Goal: Information Seeking & Learning: Learn about a topic

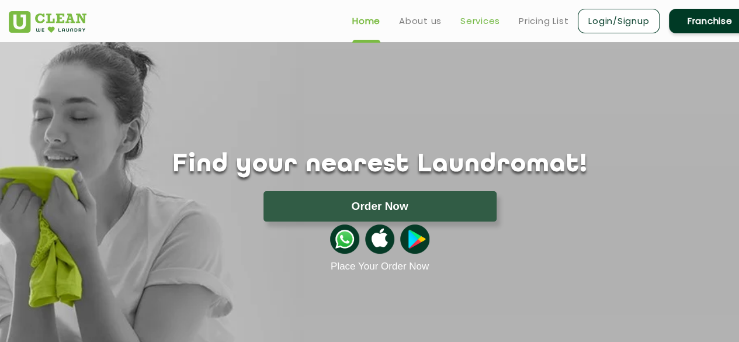
click at [478, 20] on link "Services" at bounding box center [481, 21] width 40 height 14
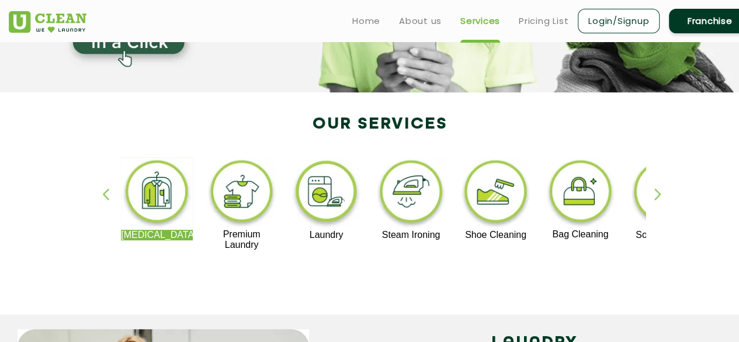
scroll to position [175, 0]
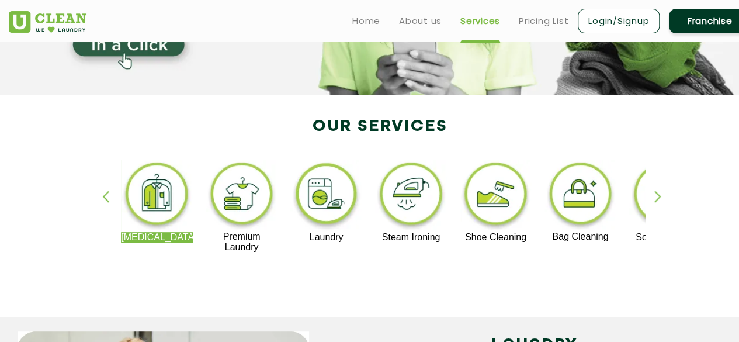
click at [659, 202] on div "button" at bounding box center [664, 207] width 18 height 32
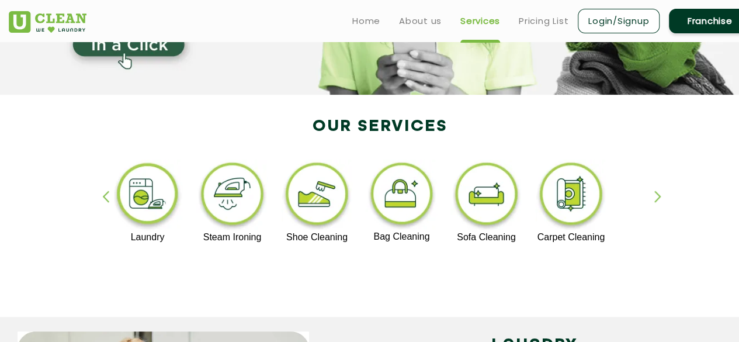
click at [659, 202] on div "button" at bounding box center [664, 207] width 18 height 32
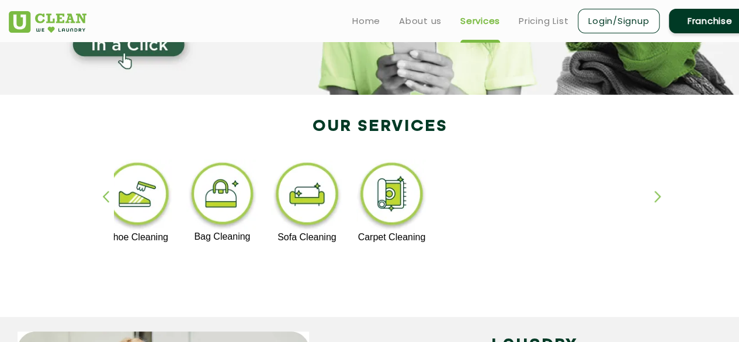
click at [106, 205] on div "button" at bounding box center [111, 207] width 18 height 32
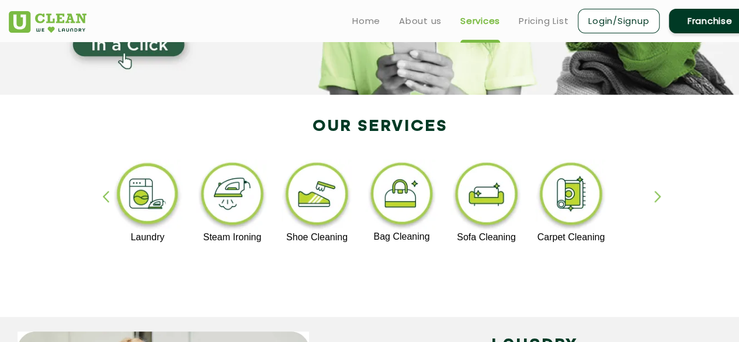
click at [106, 205] on div "button" at bounding box center [111, 207] width 18 height 32
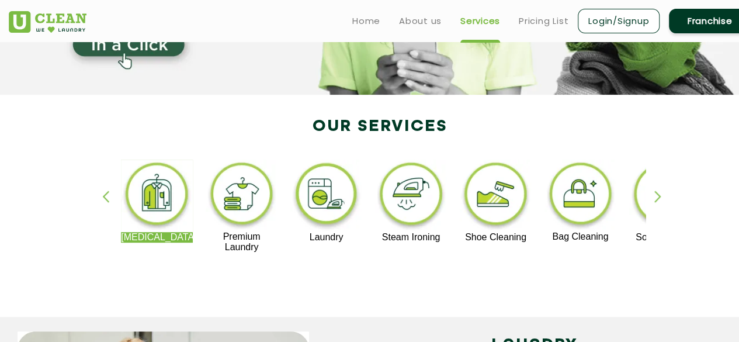
click at [422, 211] on img at bounding box center [411, 196] width 72 height 72
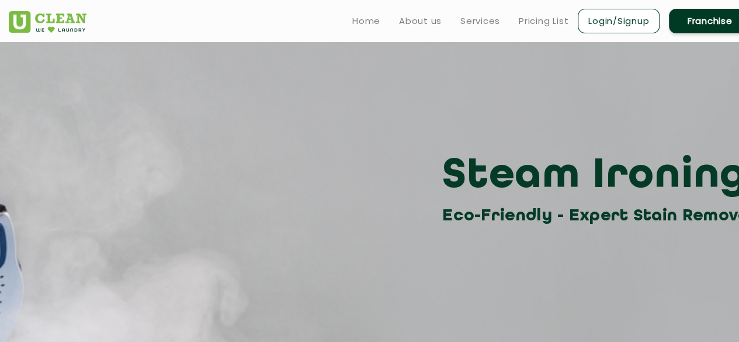
click at [422, 211] on div "Steam Ironing Eco-Friendly - Expert Stain Removal" at bounding box center [380, 189] width 760 height 79
click at [510, 279] on section "Steam Ironing Eco-Friendly - Expert Stain Removal" at bounding box center [369, 246] width 739 height 409
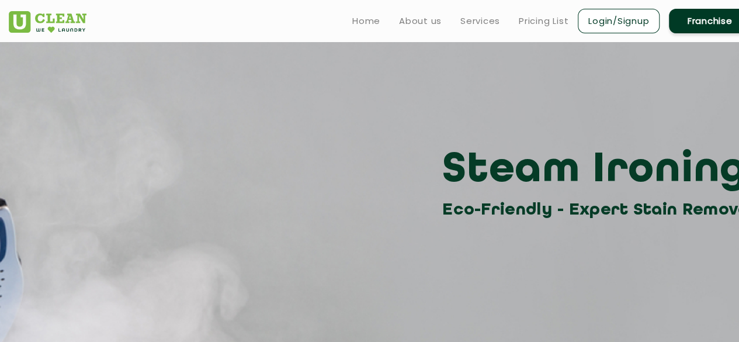
scroll to position [5, 0]
click at [455, 166] on h3 "Steam Ironing" at bounding box center [600, 171] width 317 height 53
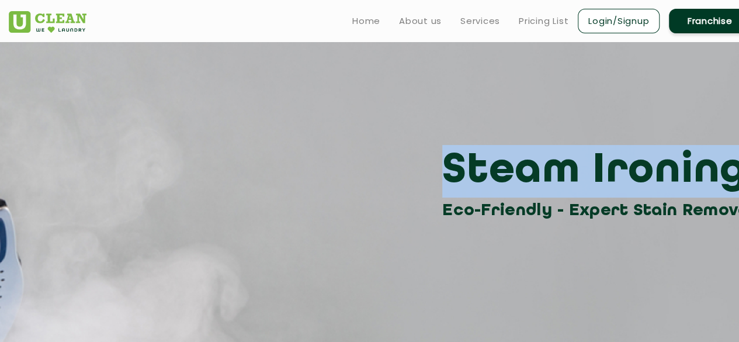
drag, startPoint x: 449, startPoint y: 171, endPoint x: 717, endPoint y: 188, distance: 267.7
click at [717, 188] on h3 "Steam Ironing" at bounding box center [600, 171] width 317 height 53
copy h3 "Steam Ironing"
click at [717, 188] on h3 "Steam Ironing" at bounding box center [600, 171] width 317 height 53
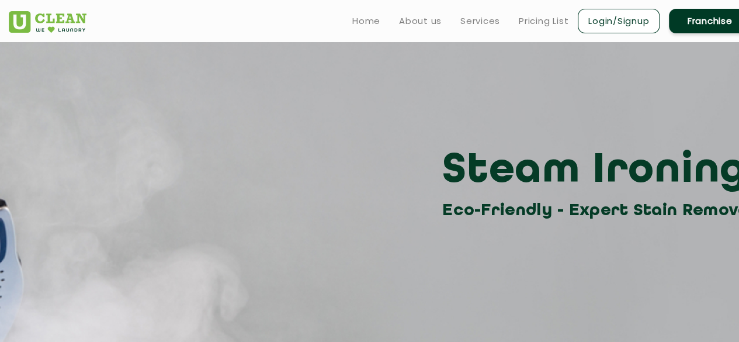
drag, startPoint x: 473, startPoint y: 29, endPoint x: 466, endPoint y: 142, distance: 113.6
click at [466, 142] on div "Steam Ironing Eco-Friendly - Expert Stain Removal" at bounding box center [380, 130] width 760 height 187
click at [480, 20] on link "Services" at bounding box center [481, 21] width 40 height 14
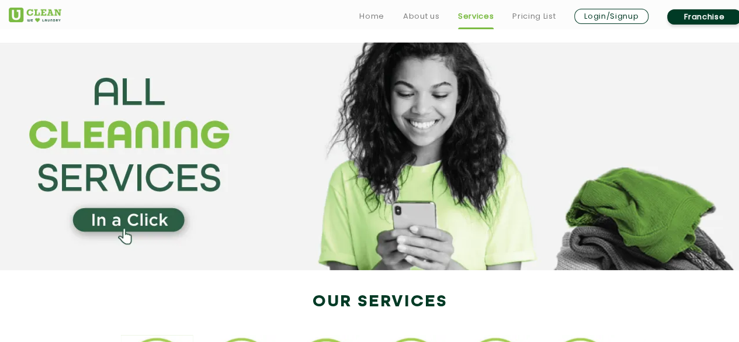
scroll to position [155, 0]
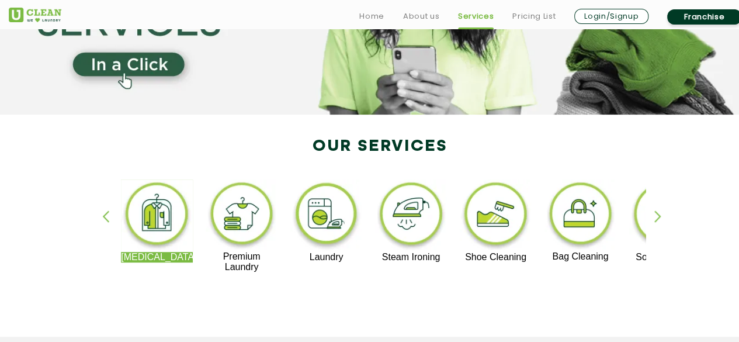
click at [160, 223] on img at bounding box center [157, 215] width 72 height 72
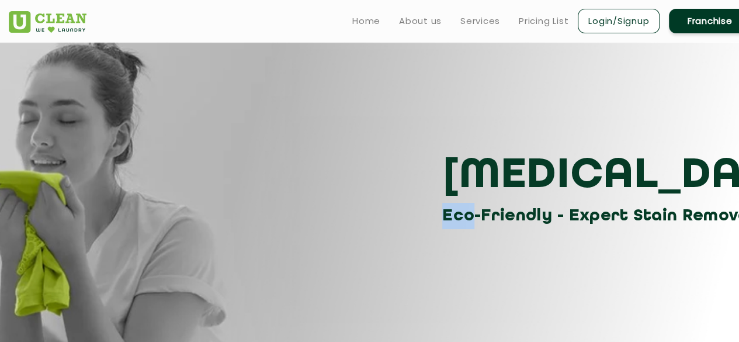
click at [160, 223] on div "[MEDICAL_DATA] Eco-Friendly - Expert Stain Removal" at bounding box center [380, 189] width 760 height 79
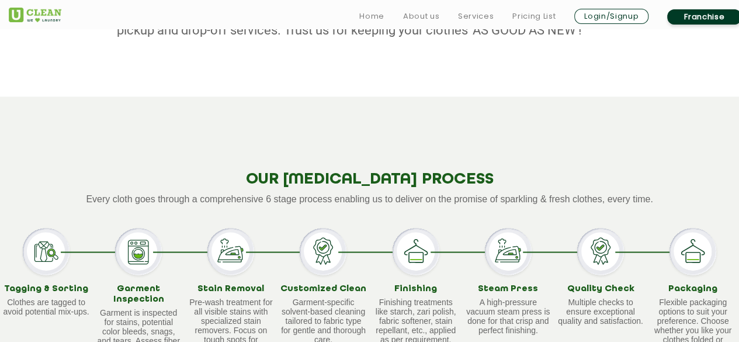
scroll to position [905, 0]
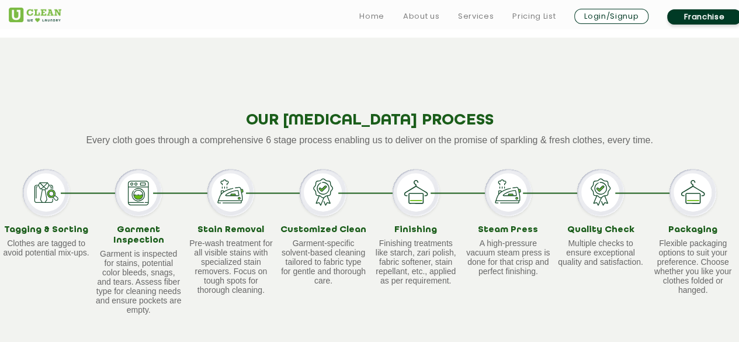
click at [546, 112] on h2 "OUR [MEDICAL_DATA] PROCESS" at bounding box center [369, 121] width 739 height 18
click at [393, 73] on div "OUR [MEDICAL_DATA] PROCESS Every cloth goes through a comprehensive 6 stage pro…" at bounding box center [369, 204] width 739 height 335
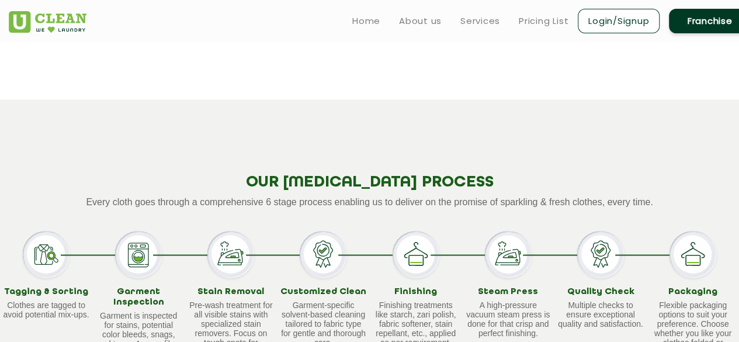
scroll to position [844, 0]
drag, startPoint x: 88, startPoint y: 188, endPoint x: 551, endPoint y: 168, distance: 463.3
click at [551, 168] on div "OUR [MEDICAL_DATA] PROCESS Every cloth goes through a comprehensive 6 stage pro…" at bounding box center [369, 266] width 739 height 335
drag, startPoint x: 326, startPoint y: 187, endPoint x: 111, endPoint y: 181, distance: 215.2
click at [101, 176] on div "OUR [MEDICAL_DATA] PROCESS Every cloth goes through a comprehensive 6 stage pro…" at bounding box center [369, 266] width 739 height 335
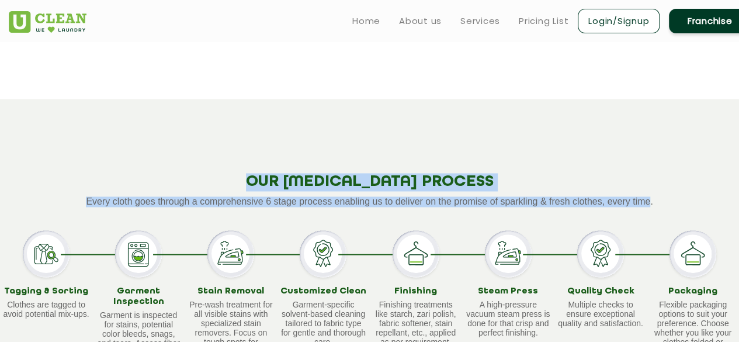
drag, startPoint x: 649, startPoint y: 185, endPoint x: 70, endPoint y: 163, distance: 579.6
click at [70, 163] on div "OUR [MEDICAL_DATA] PROCESS Every cloth goes through a comprehensive 6 stage pro…" at bounding box center [369, 266] width 739 height 335
copy div "OUR [MEDICAL_DATA] PROCESS Every cloth goes through a comprehensive 6 stage pro…"
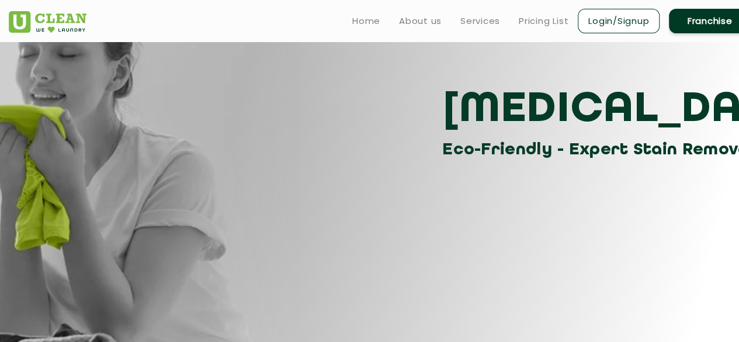
scroll to position [0, 0]
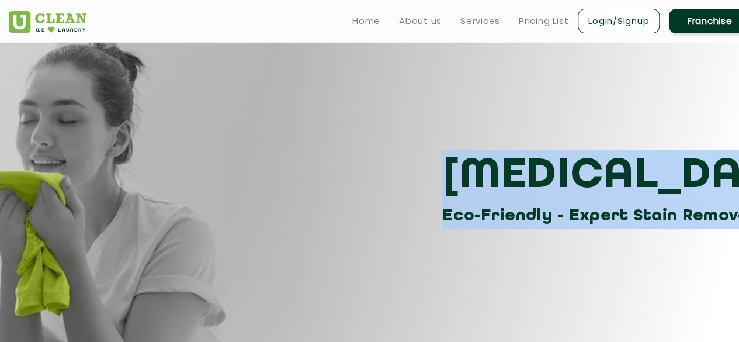
drag, startPoint x: 444, startPoint y: 178, endPoint x: 719, endPoint y: 230, distance: 280.0
click at [719, 230] on section "[MEDICAL_DATA] Eco-Friendly - Expert Stain Removal" at bounding box center [369, 246] width 739 height 409
copy div "[MEDICAL_DATA] Eco-Friendly - Expert Stain Removal"
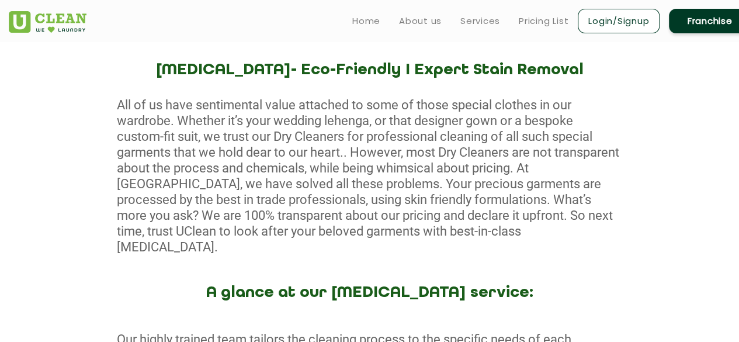
scroll to position [443, 0]
click at [347, 230] on div "All of us have sentimental value attached to some of those special clothes in o…" at bounding box center [369, 175] width 739 height 158
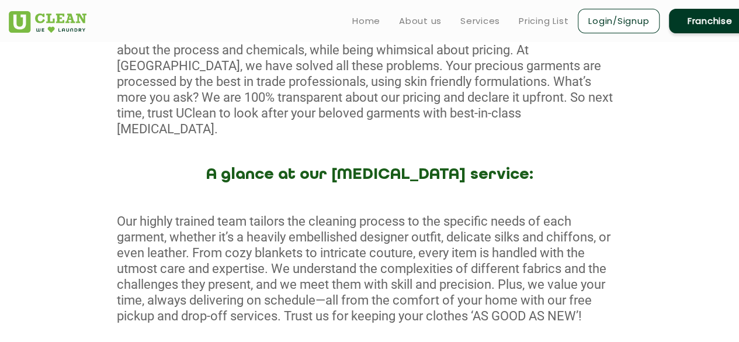
scroll to position [561, 0]
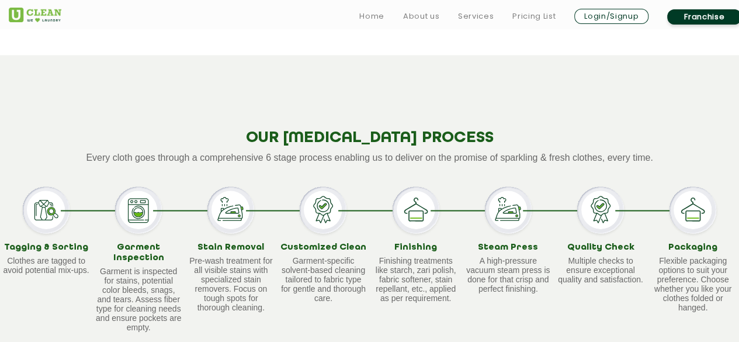
click at [347, 242] on h3 "Customized Clean" at bounding box center [323, 247] width 88 height 11
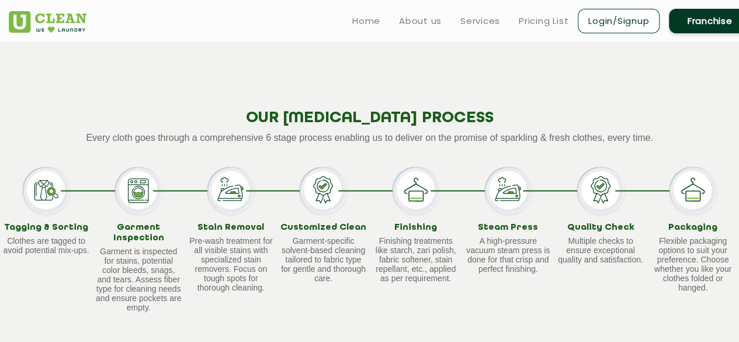
scroll to position [908, 0]
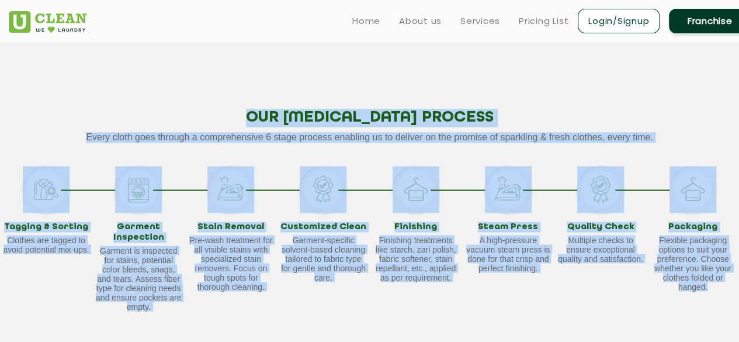
drag, startPoint x: 712, startPoint y: 275, endPoint x: 85, endPoint y: 89, distance: 654.1
click at [85, 89] on div "OUR [MEDICAL_DATA] PROCESS Every cloth goes through a comprehensive 6 stage pro…" at bounding box center [369, 201] width 739 height 335
copy div "OUR [MEDICAL_DATA] PROCESS Every cloth goes through a comprehensive 6 stage pro…"
click at [556, 55] on div "OUR [MEDICAL_DATA] PROCESS Every cloth goes through a comprehensive 6 stage pro…" at bounding box center [369, 201] width 739 height 335
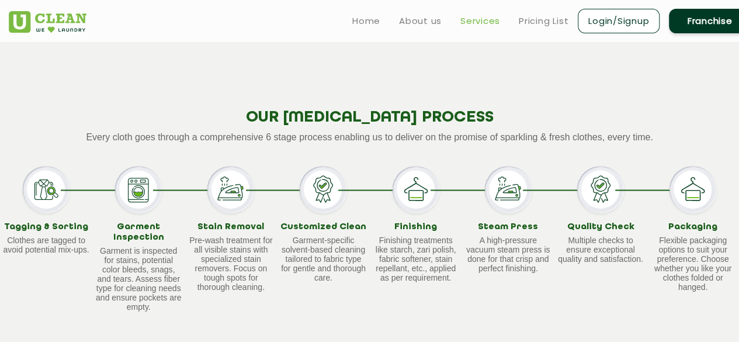
click at [482, 16] on link "Services" at bounding box center [481, 21] width 40 height 14
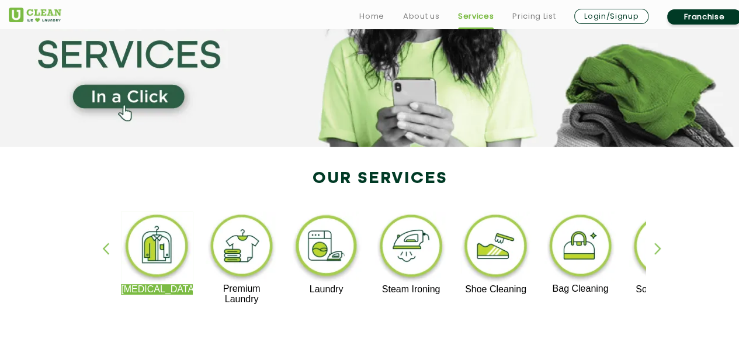
scroll to position [124, 0]
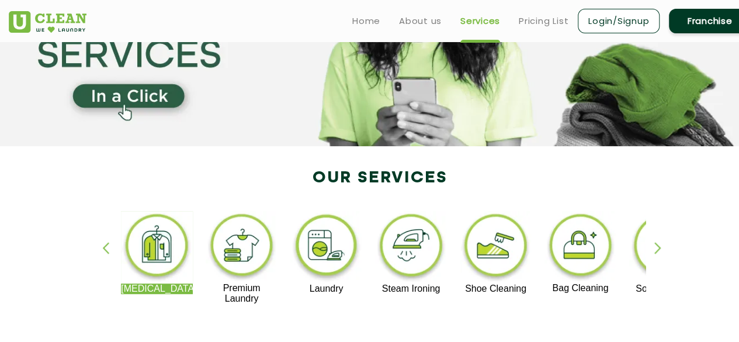
drag, startPoint x: 241, startPoint y: 288, endPoint x: 249, endPoint y: 264, distance: 25.7
click at [249, 264] on div "Premium Laundry" at bounding box center [242, 257] width 72 height 93
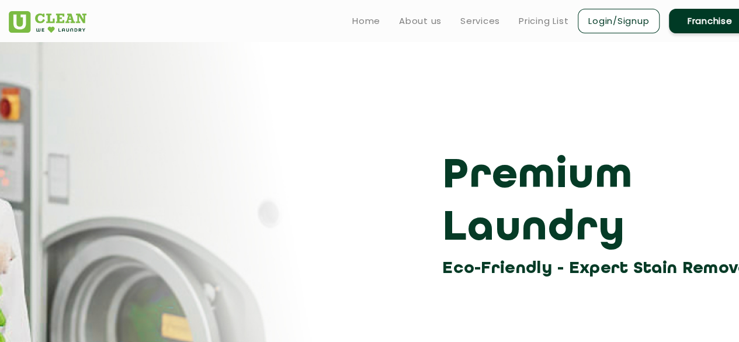
click at [249, 264] on div "Premium Laundry Eco-Friendly - Expert Stain Removal" at bounding box center [380, 216] width 760 height 132
click at [670, 216] on h3 "Premium Laundry" at bounding box center [600, 202] width 317 height 105
drag, startPoint x: 447, startPoint y: 200, endPoint x: 447, endPoint y: 174, distance: 25.7
click at [447, 174] on h3 "Premium Laundry" at bounding box center [600, 202] width 317 height 105
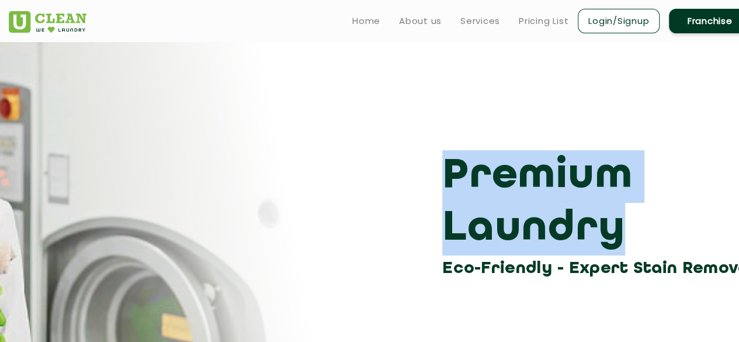
drag, startPoint x: 447, startPoint y: 174, endPoint x: 612, endPoint y: 234, distance: 176.0
click at [612, 234] on h3 "Premium Laundry" at bounding box center [600, 202] width 317 height 105
copy h3 "Premium Laundry"
click at [612, 234] on h3 "Premium Laundry" at bounding box center [600, 202] width 317 height 105
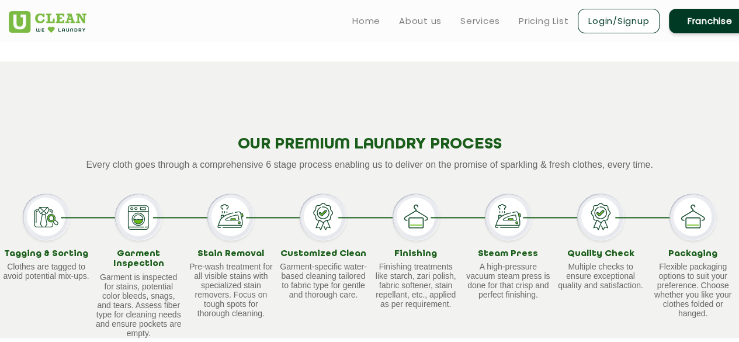
scroll to position [713, 0]
click at [388, 123] on div "OUR PREMIUM LAUNDRY PROCESS Every cloth goes through a comprehensive 6 stage pr…" at bounding box center [369, 199] width 739 height 276
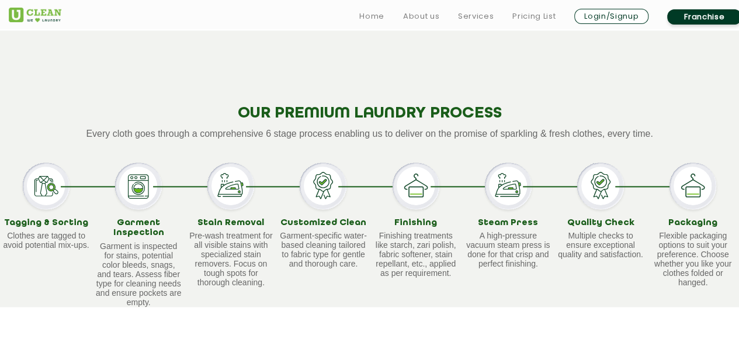
scroll to position [743, 0]
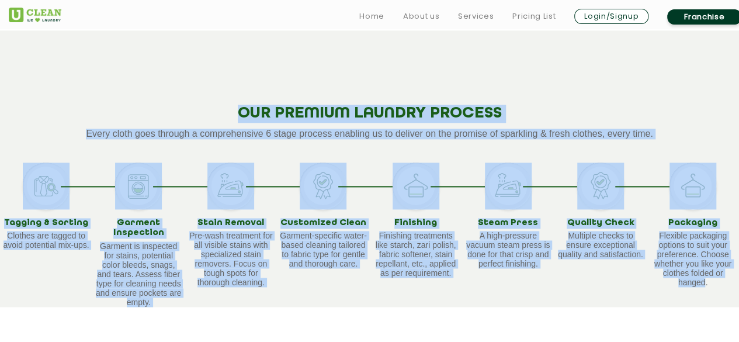
drag, startPoint x: 705, startPoint y: 284, endPoint x: 89, endPoint y: 83, distance: 648.5
click at [89, 83] on div "OUR PREMIUM LAUNDRY PROCESS Every cloth goes through a comprehensive 6 stage pr…" at bounding box center [369, 168] width 739 height 276
copy div "OUR PREMIUM LAUNDRY PROCESS Every cloth goes through a comprehensive 6 stage pr…"
click at [89, 83] on div "OUR PREMIUM LAUNDRY PROCESS Every cloth goes through a comprehensive 6 stage pr…" at bounding box center [369, 168] width 739 height 276
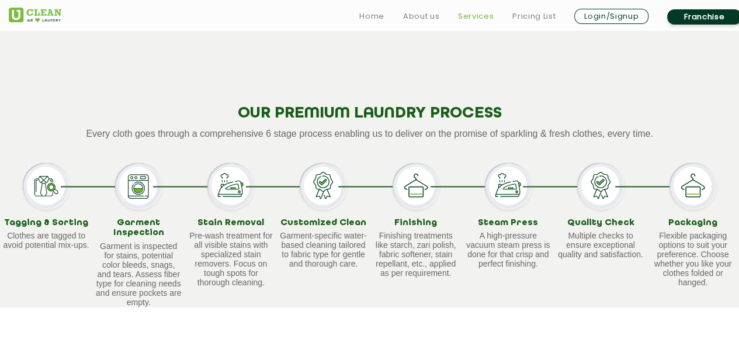
click at [476, 19] on link "Services" at bounding box center [476, 16] width 36 height 14
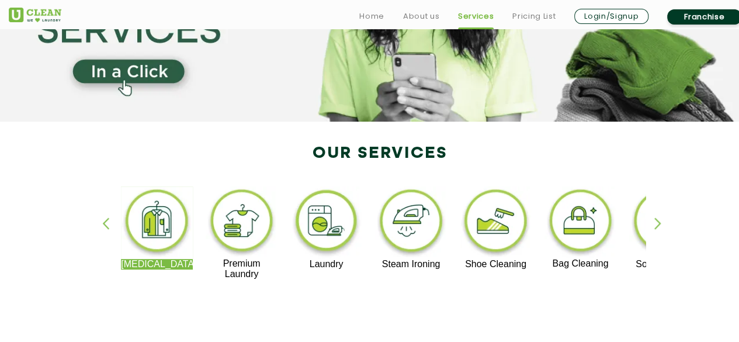
scroll to position [158, 0]
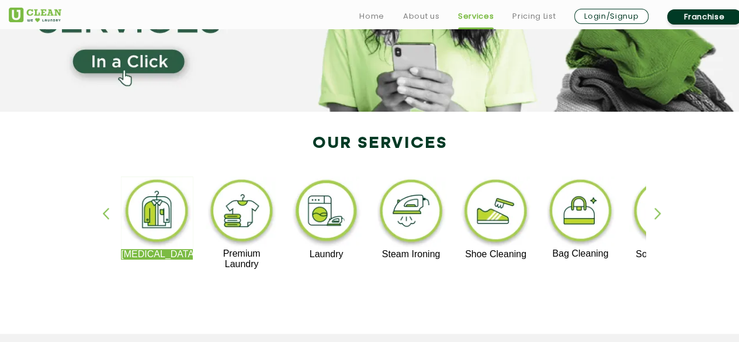
click at [324, 213] on img at bounding box center [326, 213] width 72 height 72
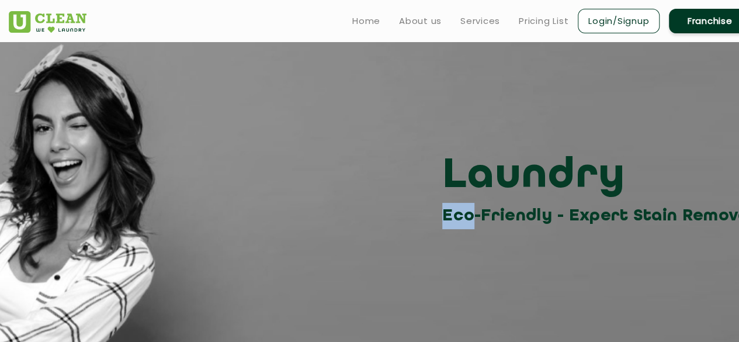
click at [324, 213] on div "Laundry Eco-Friendly - Expert Stain Removal" at bounding box center [380, 189] width 760 height 79
click at [445, 178] on h3 "Laundry" at bounding box center [600, 176] width 317 height 53
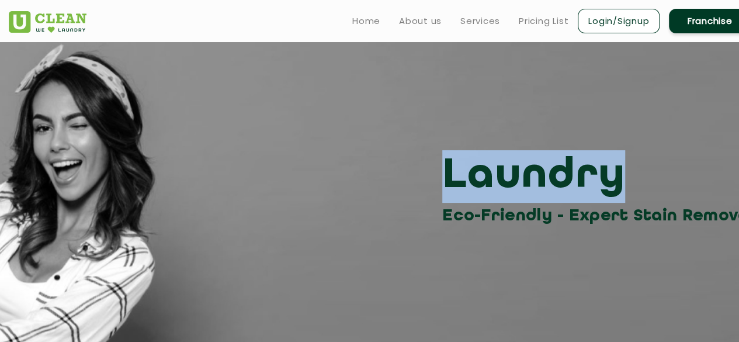
drag, startPoint x: 445, startPoint y: 178, endPoint x: 595, endPoint y: 185, distance: 149.8
click at [595, 185] on h3 "Laundry" at bounding box center [600, 176] width 317 height 53
copy h3 "Laundry"
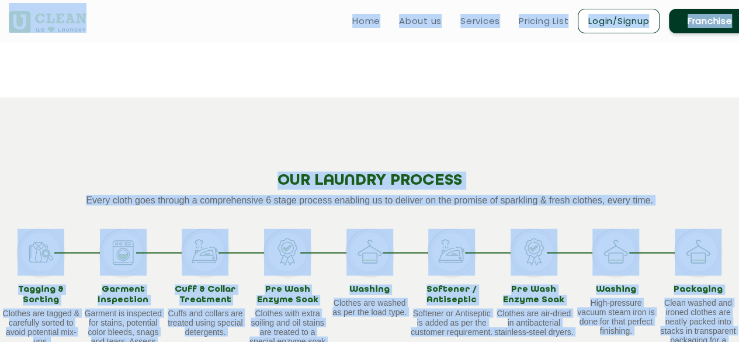
scroll to position [1001, 0]
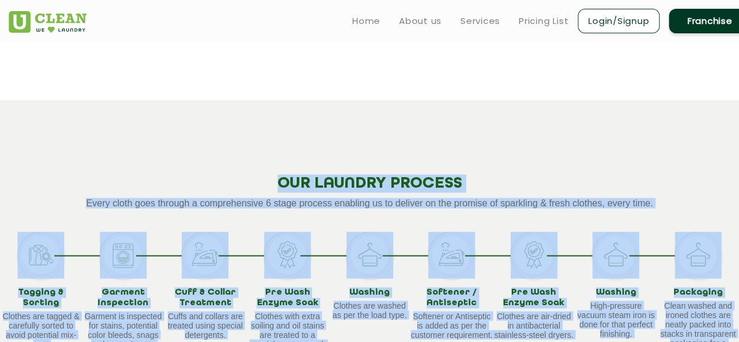
drag, startPoint x: 732, startPoint y: 216, endPoint x: 151, endPoint y: 149, distance: 584.2
click at [151, 149] on div "OUR LAUNDRY PROCESS Every cloth goes through a comprehensive 6 stage process en…" at bounding box center [369, 267] width 739 height 335
copy div "OUR LAUNDRY PROCESS Every cloth goes through a comprehensive 6 stage process en…"
click at [492, 19] on link "Services" at bounding box center [481, 21] width 40 height 14
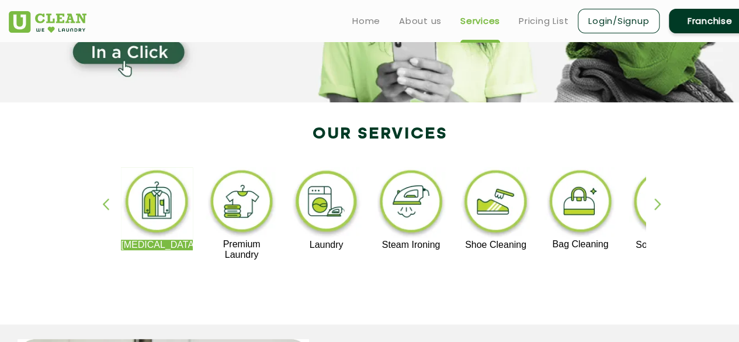
scroll to position [160, 0]
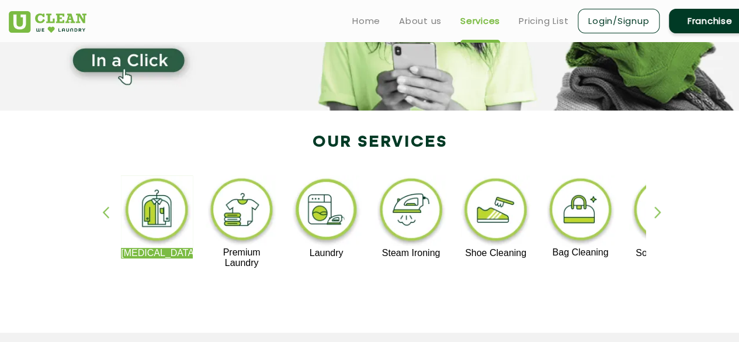
click at [420, 222] on img at bounding box center [411, 211] width 72 height 72
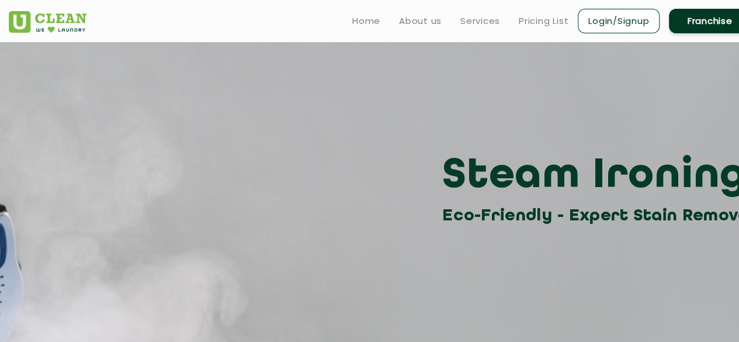
click at [420, 222] on div "Steam Ironing Eco-Friendly - Expert Stain Removal" at bounding box center [380, 189] width 760 height 79
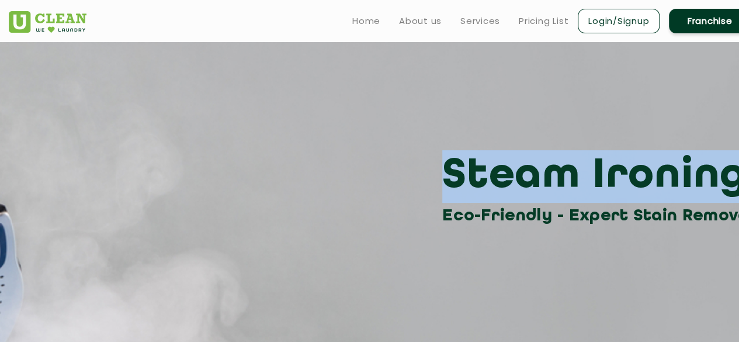
drag, startPoint x: 447, startPoint y: 172, endPoint x: 717, endPoint y: 169, distance: 270.6
click at [717, 169] on h3 "Steam Ironing" at bounding box center [600, 176] width 317 height 53
copy h3 "Steam Ironing"
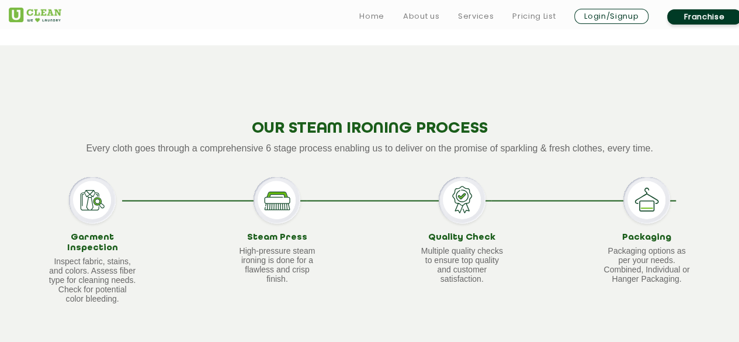
scroll to position [993, 0]
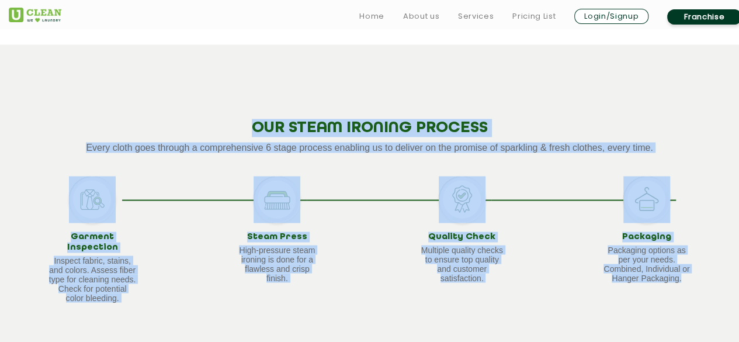
drag, startPoint x: 685, startPoint y: 277, endPoint x: 160, endPoint y: 124, distance: 546.6
click at [160, 124] on div "OUR STEAM IRONING PROCESS Every cloth goes through a comprehensive 6 stage proc…" at bounding box center [369, 202] width 739 height 316
copy div "OUR STEAM IRONING PROCESS Every cloth goes through a comprehensive 6 stage proc…"
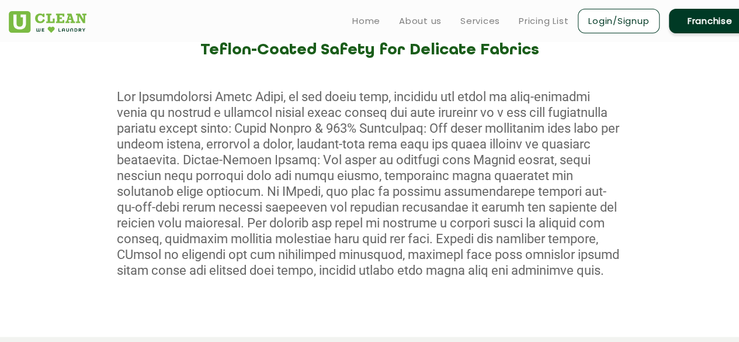
scroll to position [694, 0]
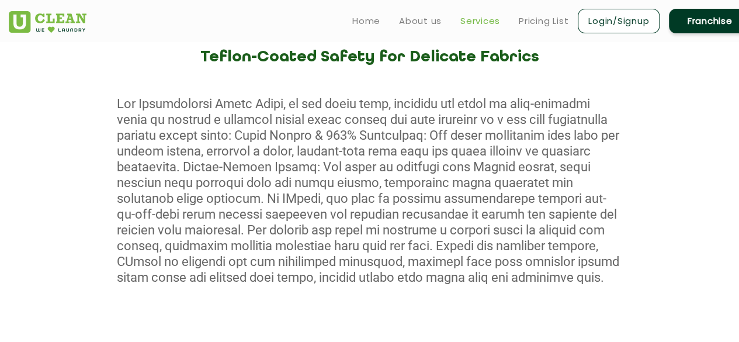
click at [483, 16] on link "Services" at bounding box center [481, 21] width 40 height 14
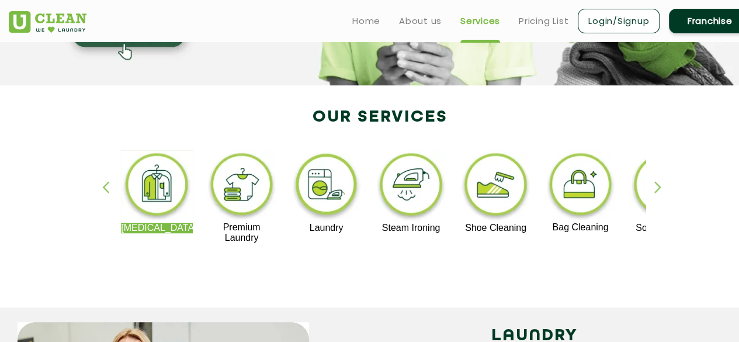
scroll to position [184, 0]
click at [494, 191] on img at bounding box center [496, 187] width 72 height 72
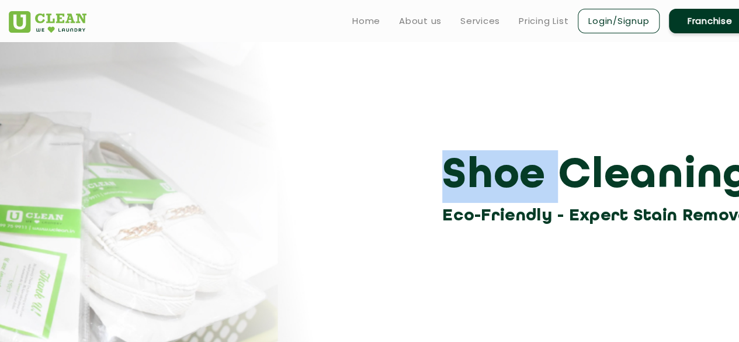
click at [494, 191] on h3 "Shoe Cleaning" at bounding box center [600, 176] width 317 height 53
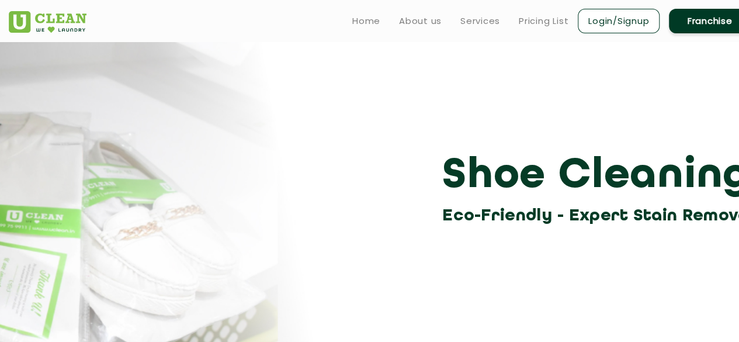
click at [451, 206] on h3 "Eco-Friendly - Expert Stain Removal" at bounding box center [600, 216] width 317 height 26
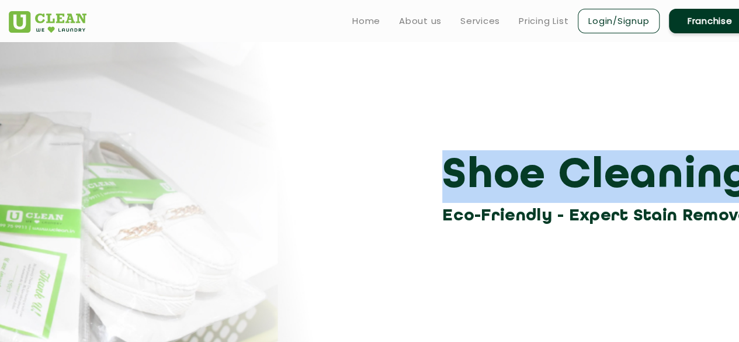
drag, startPoint x: 442, startPoint y: 177, endPoint x: 709, endPoint y: 160, distance: 267.6
click at [709, 160] on h3 "Shoe Cleaning" at bounding box center [600, 176] width 317 height 53
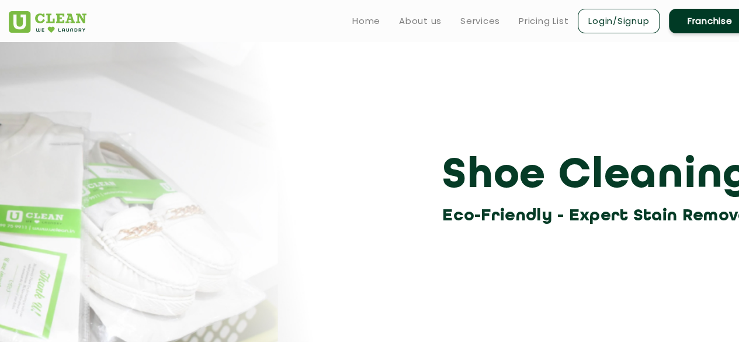
click at [514, 290] on section "Shoe Cleaning Eco-Friendly - Expert Stain Removal" at bounding box center [369, 246] width 739 height 409
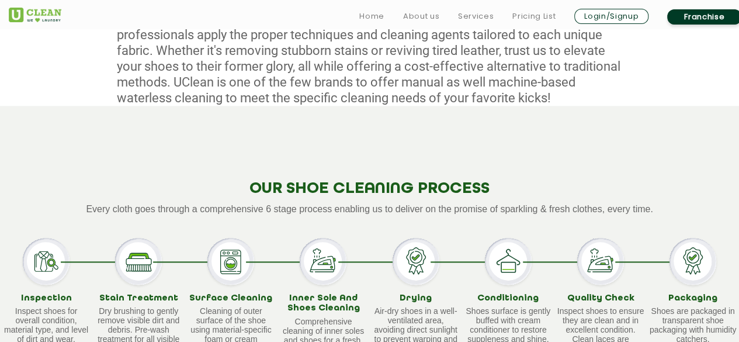
scroll to position [653, 0]
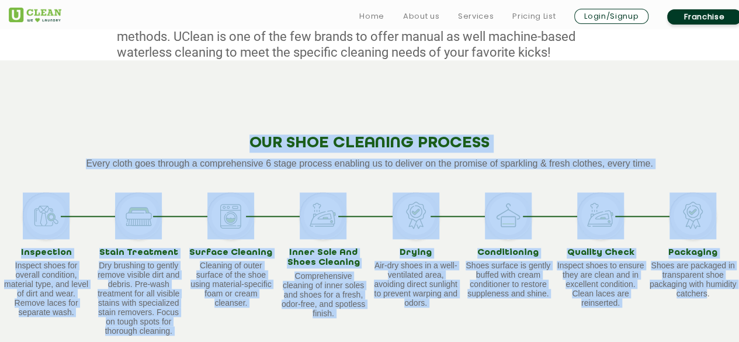
drag, startPoint x: 708, startPoint y: 293, endPoint x: 140, endPoint y: 146, distance: 586.2
click at [140, 146] on div "OUR SHOE CLEANING PROCESS Every cloth goes through a comprehensive 6 stage proc…" at bounding box center [369, 227] width 739 height 334
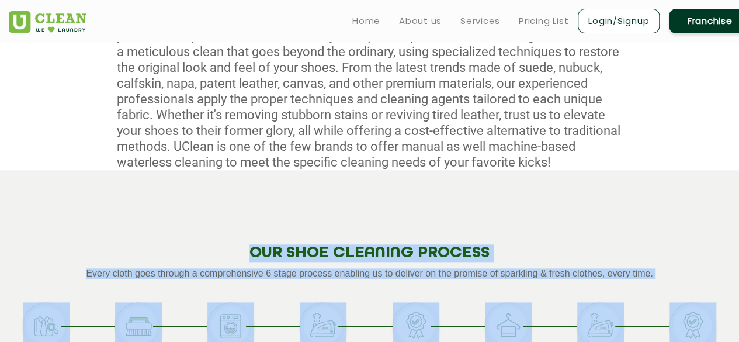
scroll to position [533, 0]
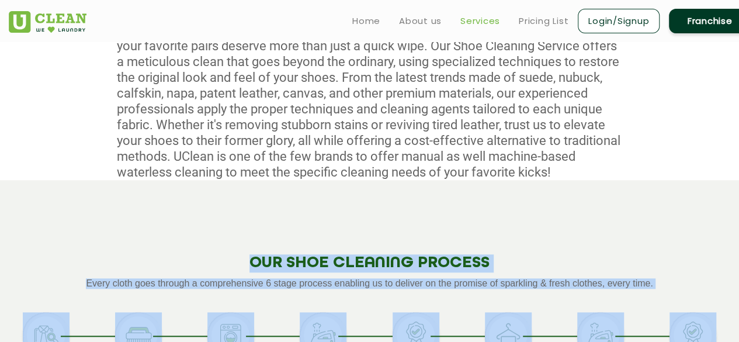
click at [486, 17] on link "Services" at bounding box center [481, 21] width 40 height 14
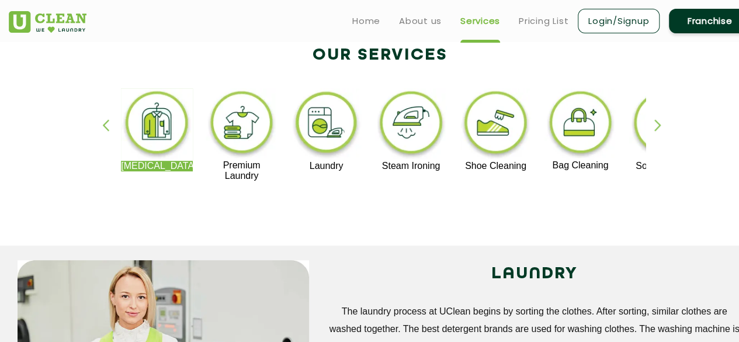
scroll to position [250, 0]
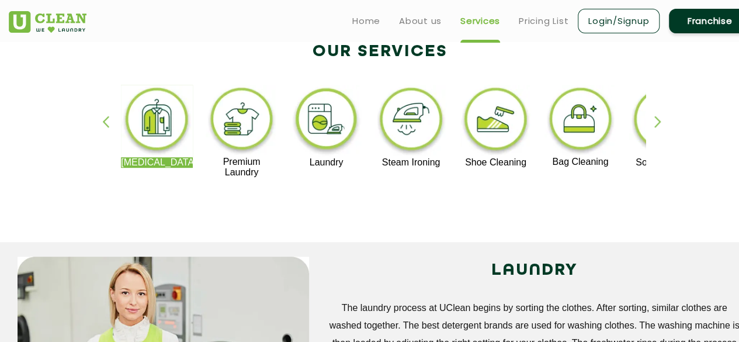
click at [583, 127] on img at bounding box center [581, 121] width 72 height 72
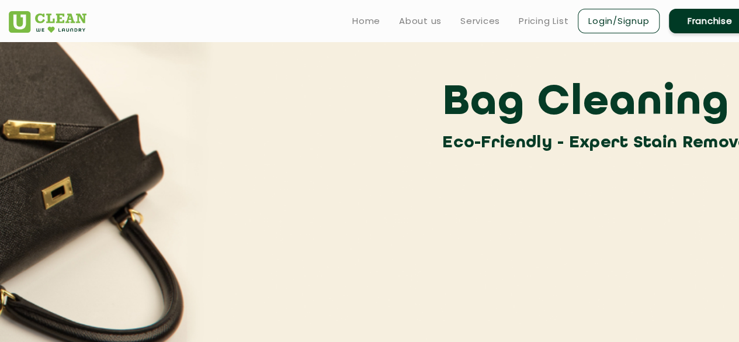
scroll to position [74, 0]
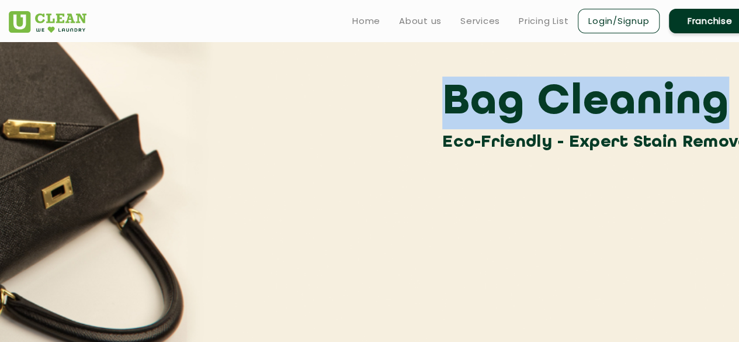
drag, startPoint x: 448, startPoint y: 103, endPoint x: 693, endPoint y: 111, distance: 245.0
click at [693, 111] on h3 "Bag Cleaning" at bounding box center [600, 103] width 317 height 53
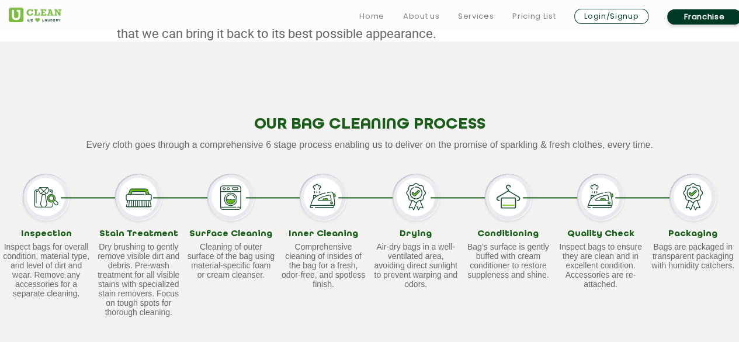
scroll to position [719, 0]
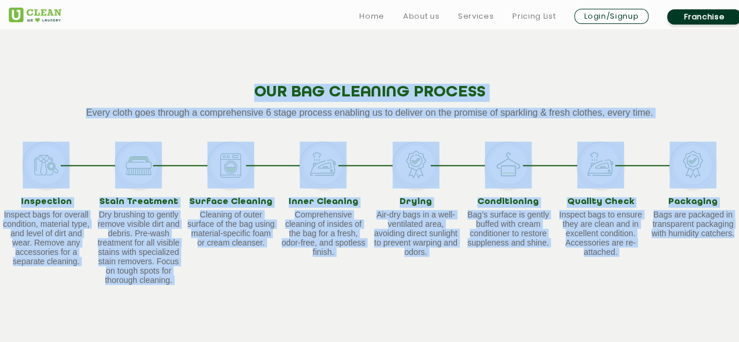
drag, startPoint x: 251, startPoint y: 92, endPoint x: 742, endPoint y: 233, distance: 510.7
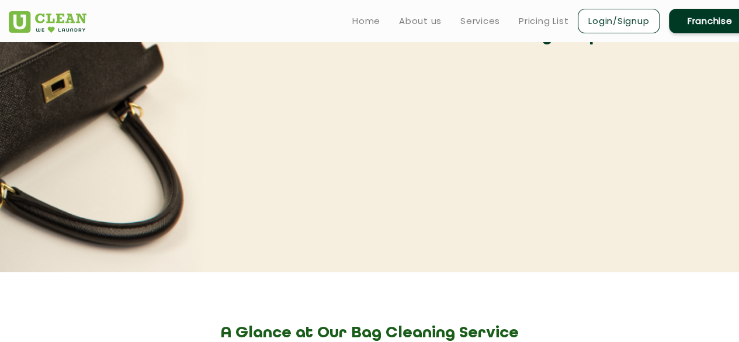
scroll to position [0, 0]
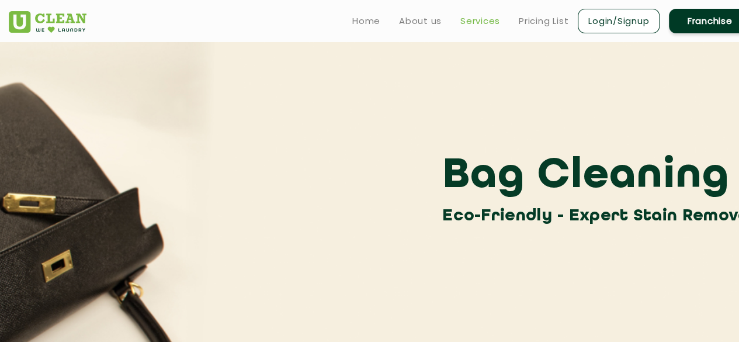
click at [483, 24] on link "Services" at bounding box center [481, 21] width 40 height 14
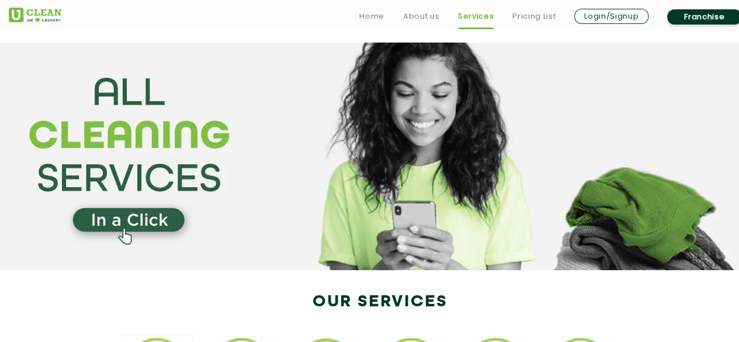
scroll to position [279, 0]
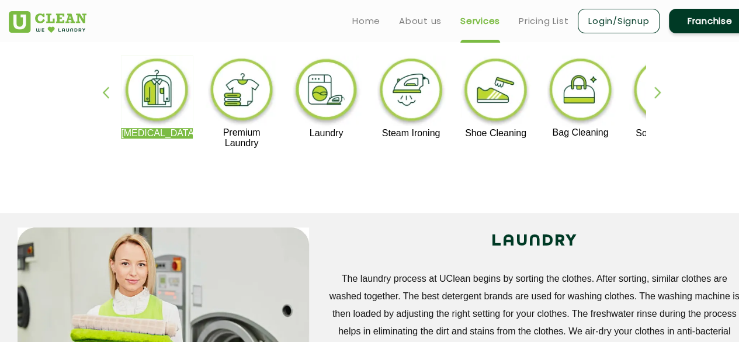
click at [656, 96] on div "button" at bounding box center [664, 102] width 18 height 32
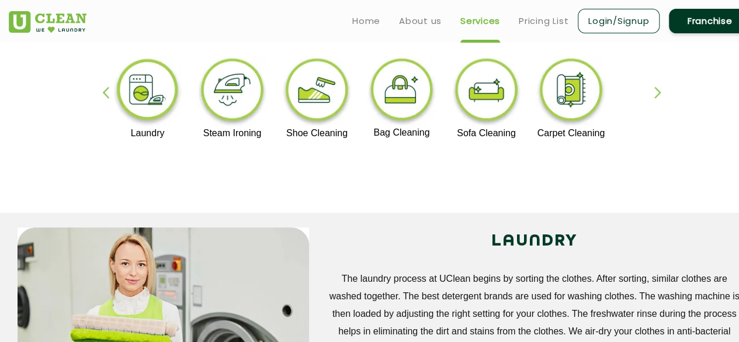
click at [496, 97] on img at bounding box center [487, 92] width 72 height 72
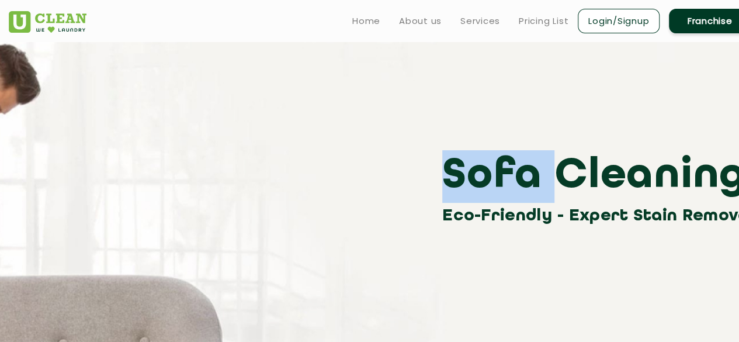
click at [496, 97] on div "Sofa Cleaning Eco-Friendly - Expert Stain Removal" at bounding box center [380, 135] width 760 height 187
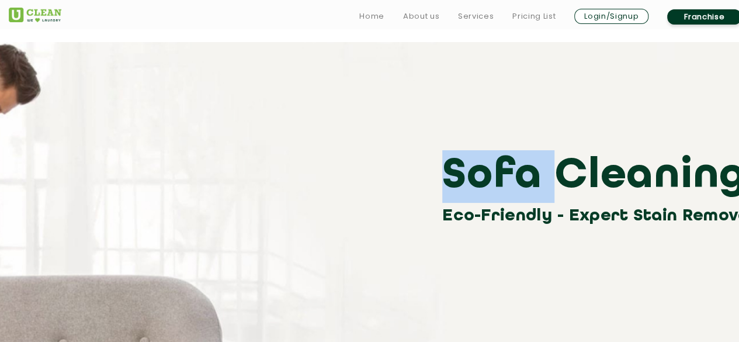
scroll to position [1, 0]
click at [444, 185] on h3 "Sofa Cleaning" at bounding box center [600, 176] width 317 height 53
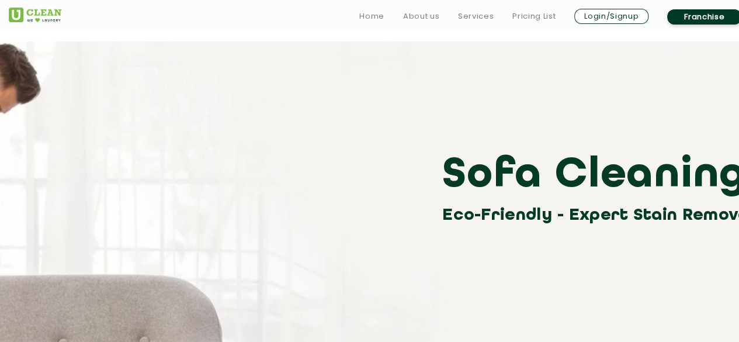
click at [444, 185] on h3 "Sofa Cleaning" at bounding box center [600, 176] width 317 height 53
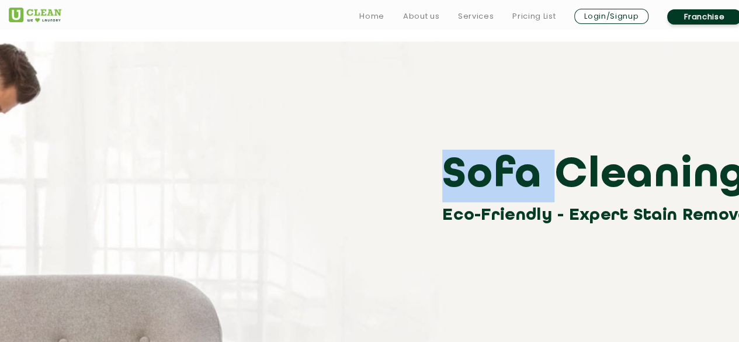
click at [444, 185] on h3 "Sofa Cleaning" at bounding box center [600, 176] width 317 height 53
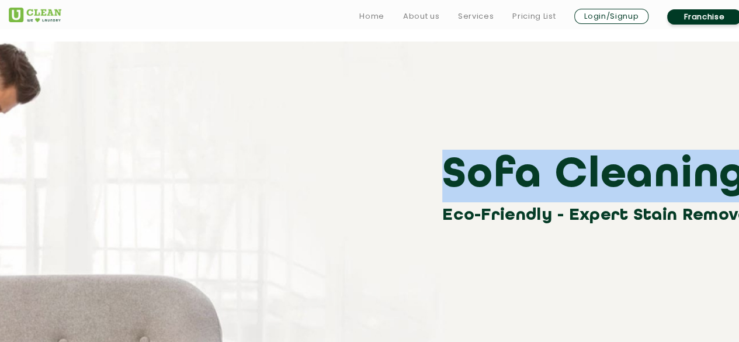
drag, startPoint x: 444, startPoint y: 185, endPoint x: 688, endPoint y: 181, distance: 244.9
click at [688, 181] on h3 "Sofa Cleaning" at bounding box center [600, 176] width 317 height 53
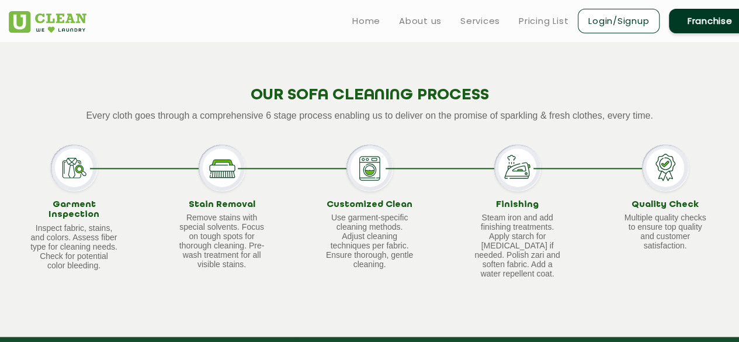
scroll to position [765, 0]
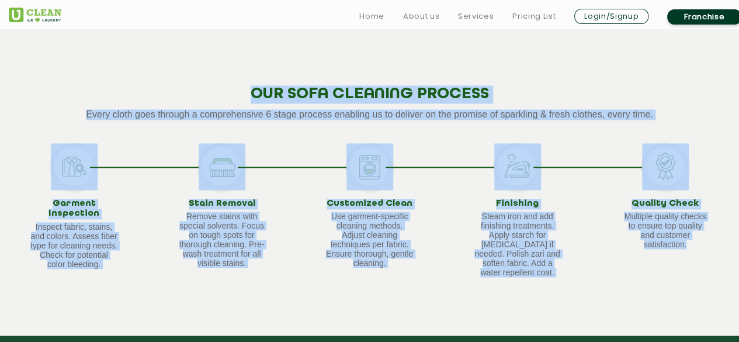
drag, startPoint x: 249, startPoint y: 94, endPoint x: 746, endPoint y: 251, distance: 521.6
click at [475, 19] on link "Services" at bounding box center [476, 16] width 36 height 14
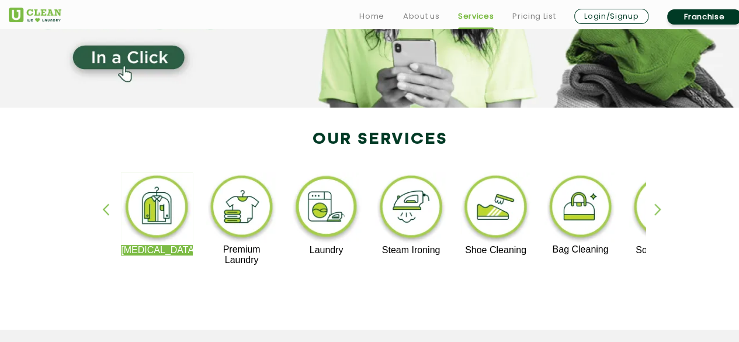
scroll to position [179, 0]
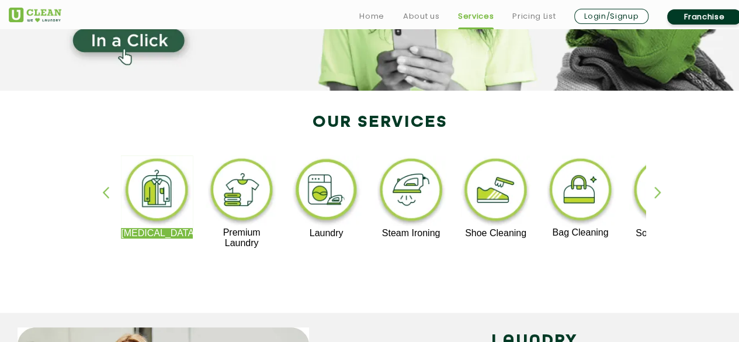
click at [653, 202] on div "[MEDICAL_DATA] Premium Laundry Laundry Steam Ironing Shoe Cleaning Bag Cleaning…" at bounding box center [380, 207] width 760 height 210
click at [659, 189] on div "button" at bounding box center [664, 202] width 18 height 32
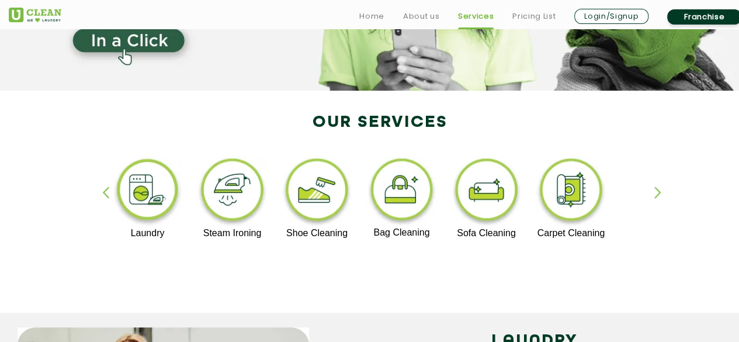
click at [566, 202] on img at bounding box center [571, 191] width 72 height 72
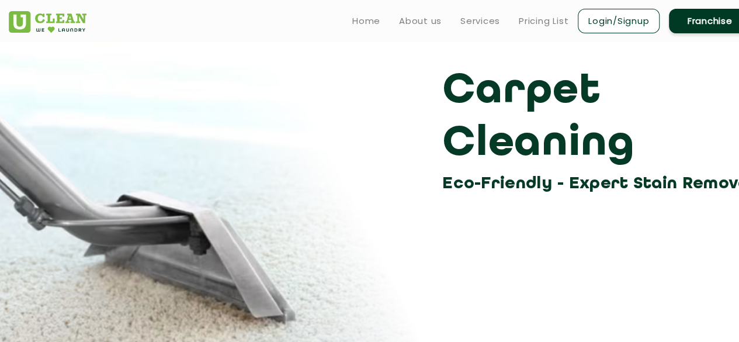
scroll to position [65, 0]
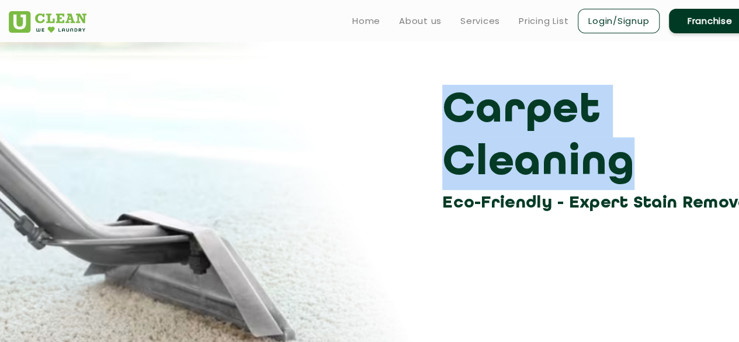
drag, startPoint x: 445, startPoint y: 109, endPoint x: 736, endPoint y: 104, distance: 291.1
click at [736, 104] on h3 "Carpet Cleaning" at bounding box center [600, 137] width 317 height 105
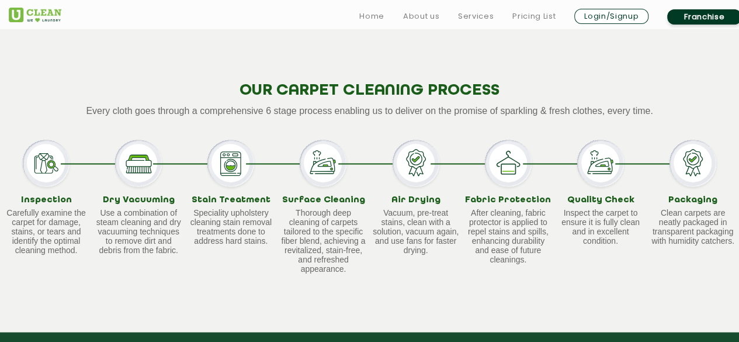
scroll to position [752, 0]
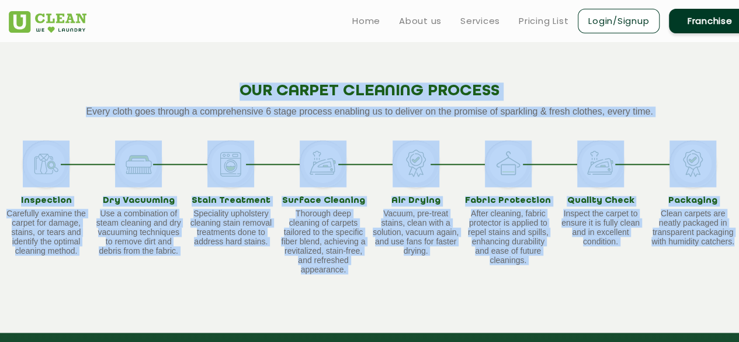
drag, startPoint x: 237, startPoint y: 89, endPoint x: 744, endPoint y: 252, distance: 532.1
click at [359, 26] on link "Home" at bounding box center [366, 21] width 28 height 14
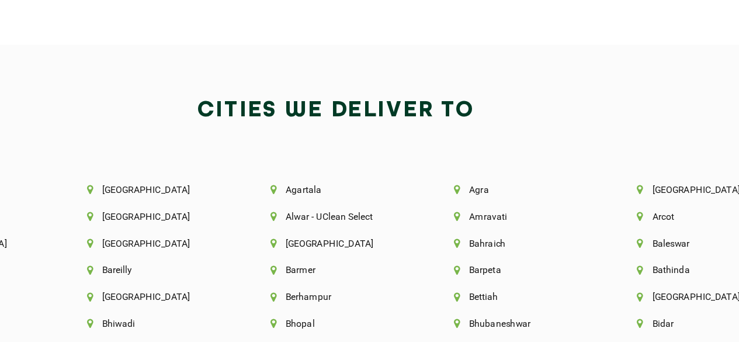
scroll to position [2348, 0]
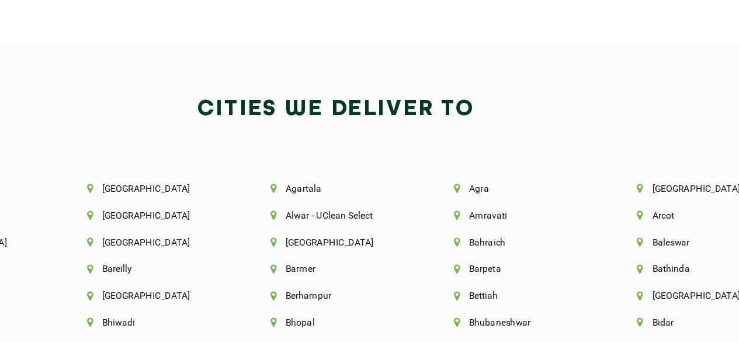
click at [522, 172] on div "Cities We Deliver to" at bounding box center [380, 166] width 760 height 53
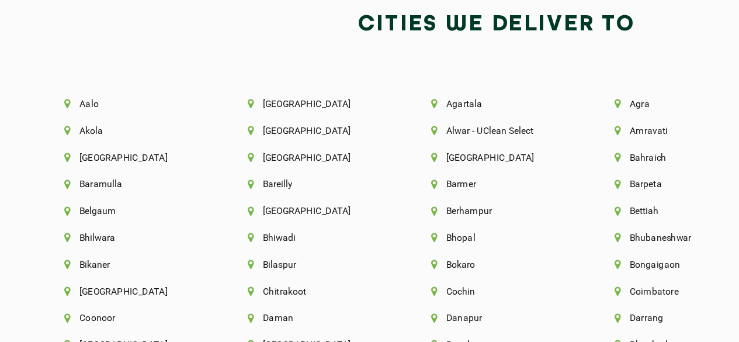
drag, startPoint x: 522, startPoint y: 134, endPoint x: 556, endPoint y: 123, distance: 34.9
click at [556, 123] on div "Cities We Deliver to" at bounding box center [380, 111] width 760 height 53
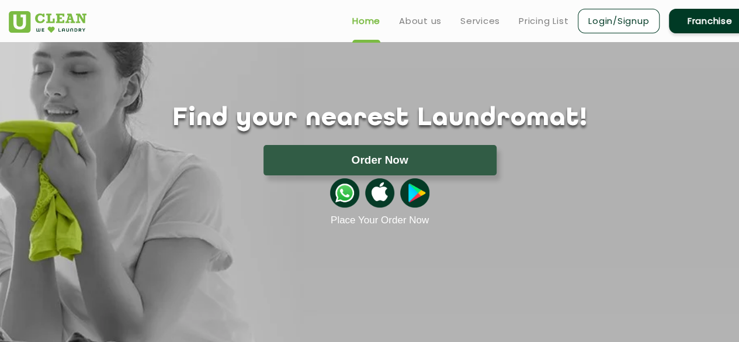
scroll to position [0, 0]
